Goal: Transaction & Acquisition: Purchase product/service

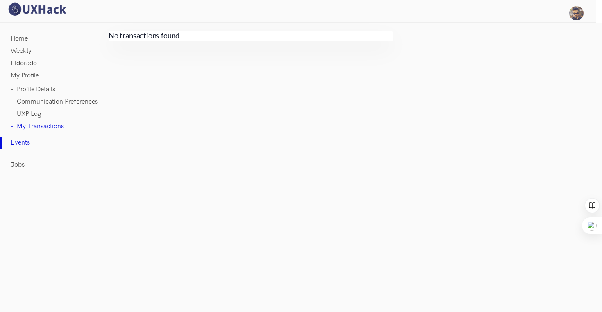
click at [16, 34] on link "Home" at bounding box center [19, 39] width 17 height 12
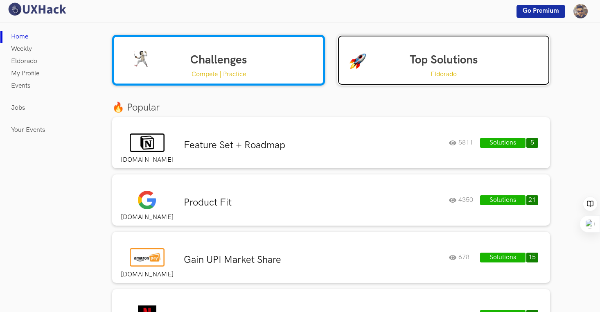
click at [428, 63] on link "Top Solutions Eldorado" at bounding box center [443, 60] width 213 height 51
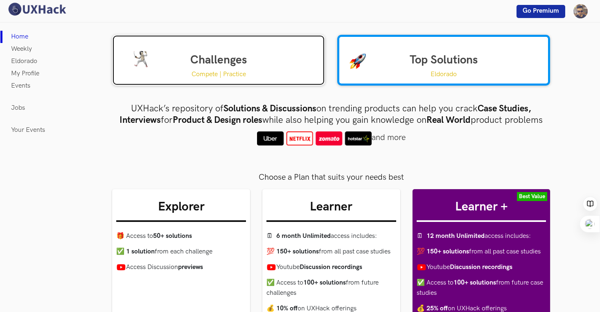
click at [172, 55] on link "Challenges Compete | Practice" at bounding box center [218, 60] width 213 height 51
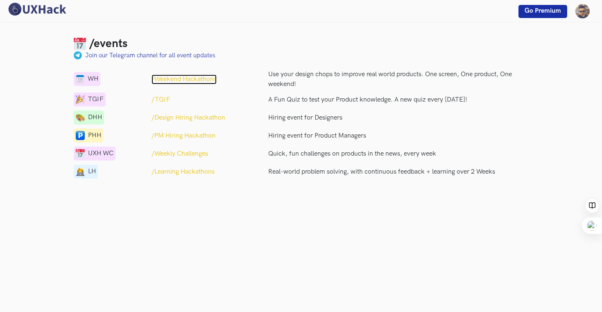
click at [192, 79] on p "/Weekend Hackathons" at bounding box center [183, 79] width 65 height 10
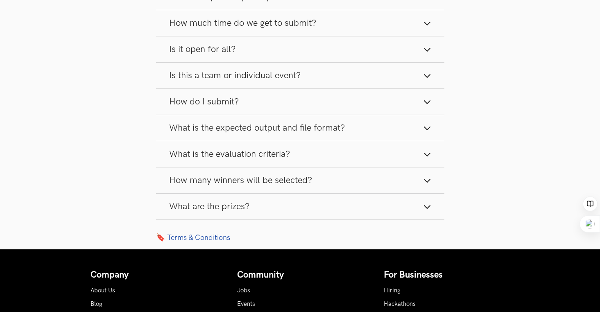
scroll to position [1272, 0]
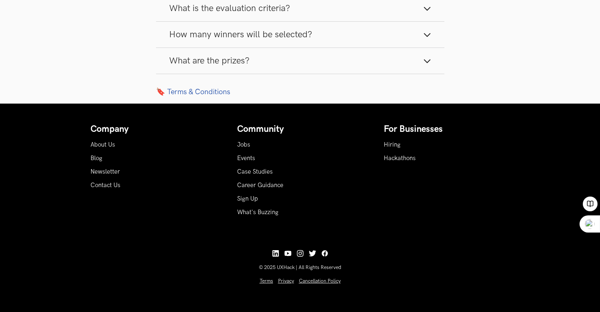
click at [431, 59] on button "What are the prizes?" at bounding box center [300, 61] width 288 height 26
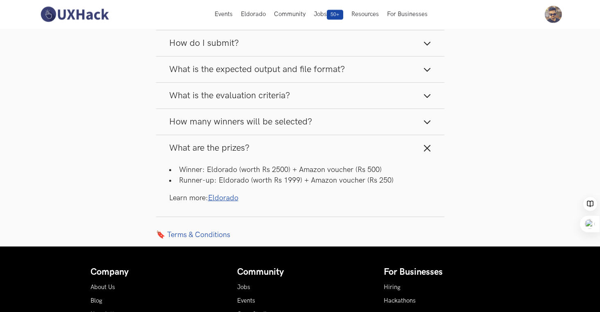
scroll to position [1174, 0]
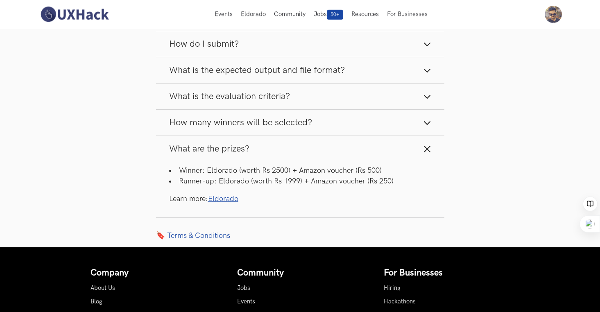
click at [425, 101] on line "button" at bounding box center [427, 98] width 6 height 6
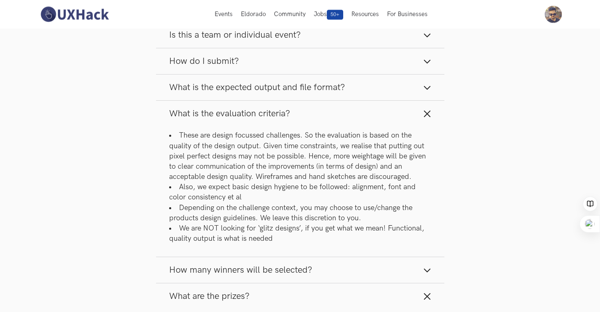
scroll to position [1157, 0]
click at [424, 92] on icon "button" at bounding box center [427, 88] width 8 height 8
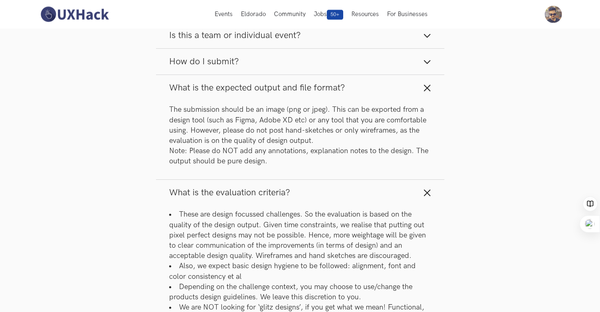
click at [426, 66] on button "How do I submit?" at bounding box center [300, 62] width 288 height 26
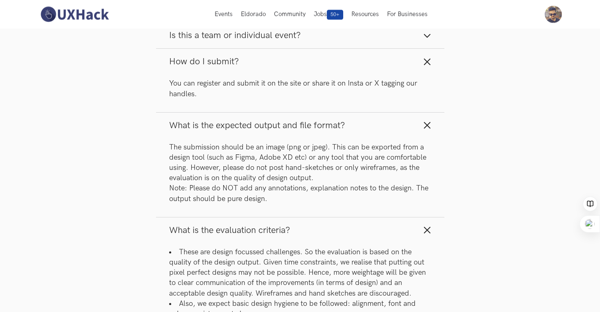
click at [428, 40] on icon "button" at bounding box center [427, 36] width 8 height 8
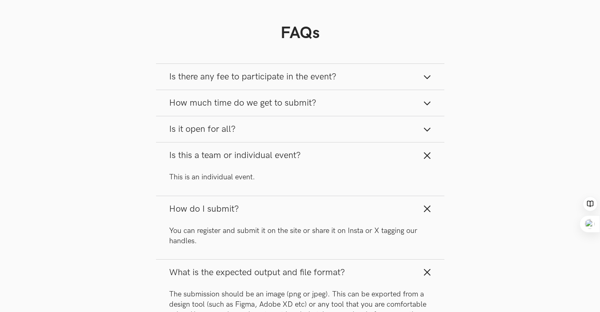
scroll to position [1038, 0]
click at [431, 138] on button "Is it open for all?" at bounding box center [300, 128] width 288 height 26
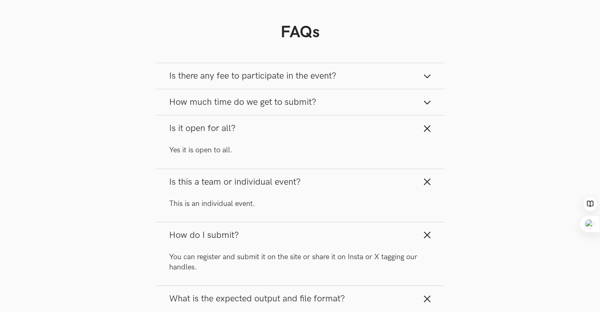
click at [426, 107] on line "button" at bounding box center [427, 104] width 6 height 6
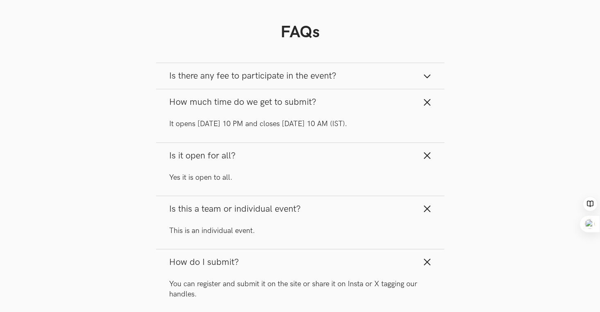
click at [428, 81] on line "button" at bounding box center [427, 78] width 6 height 6
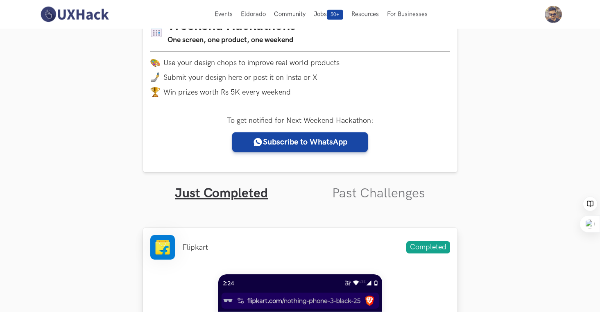
scroll to position [0, 0]
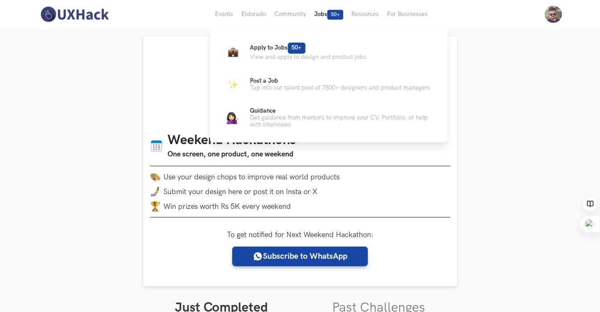
click at [324, 14] on button "Jobs 50+" at bounding box center [328, 14] width 37 height 29
click at [271, 47] on span "Apply to Jobs 50+" at bounding box center [277, 47] width 55 height 7
click at [312, 47] on icon at bounding box center [309, 47] width 5 height 4
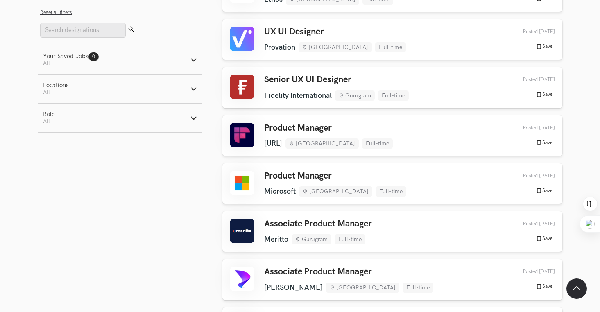
scroll to position [653, 0]
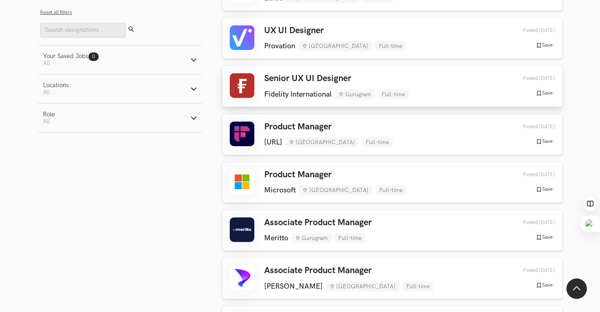
click at [287, 83] on h3 "Senior UX UI Designer" at bounding box center [336, 78] width 144 height 11
